Goal: Complete application form

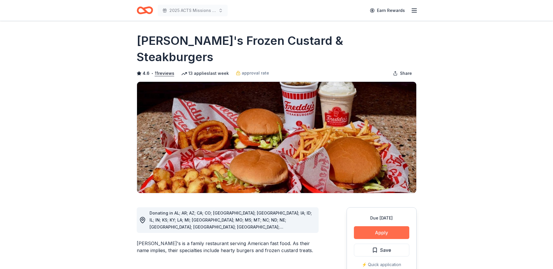
click at [378, 227] on button "Apply" at bounding box center [381, 233] width 55 height 13
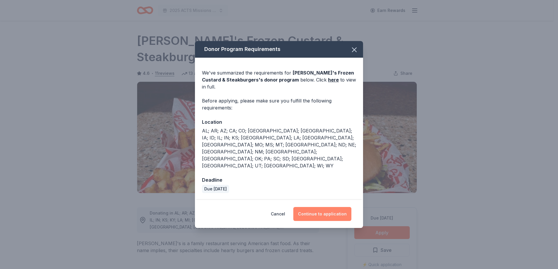
click at [337, 207] on button "Continue to application" at bounding box center [322, 214] width 58 height 14
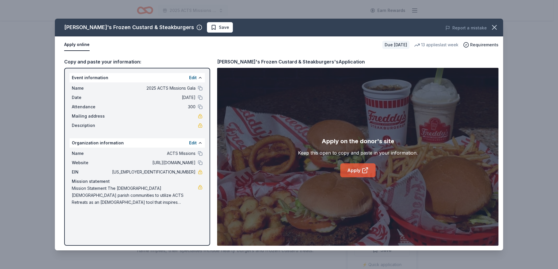
click at [365, 170] on icon at bounding box center [364, 170] width 7 height 7
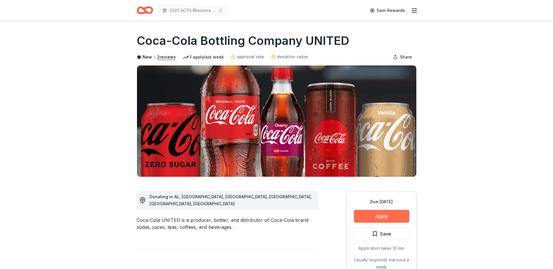
click at [384, 216] on button "Apply" at bounding box center [381, 216] width 55 height 13
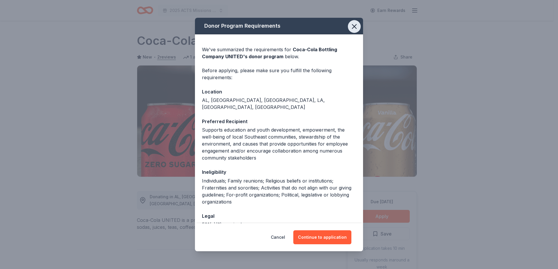
click at [350, 27] on icon "button" at bounding box center [354, 26] width 8 height 8
